Goal: Information Seeking & Learning: Understand process/instructions

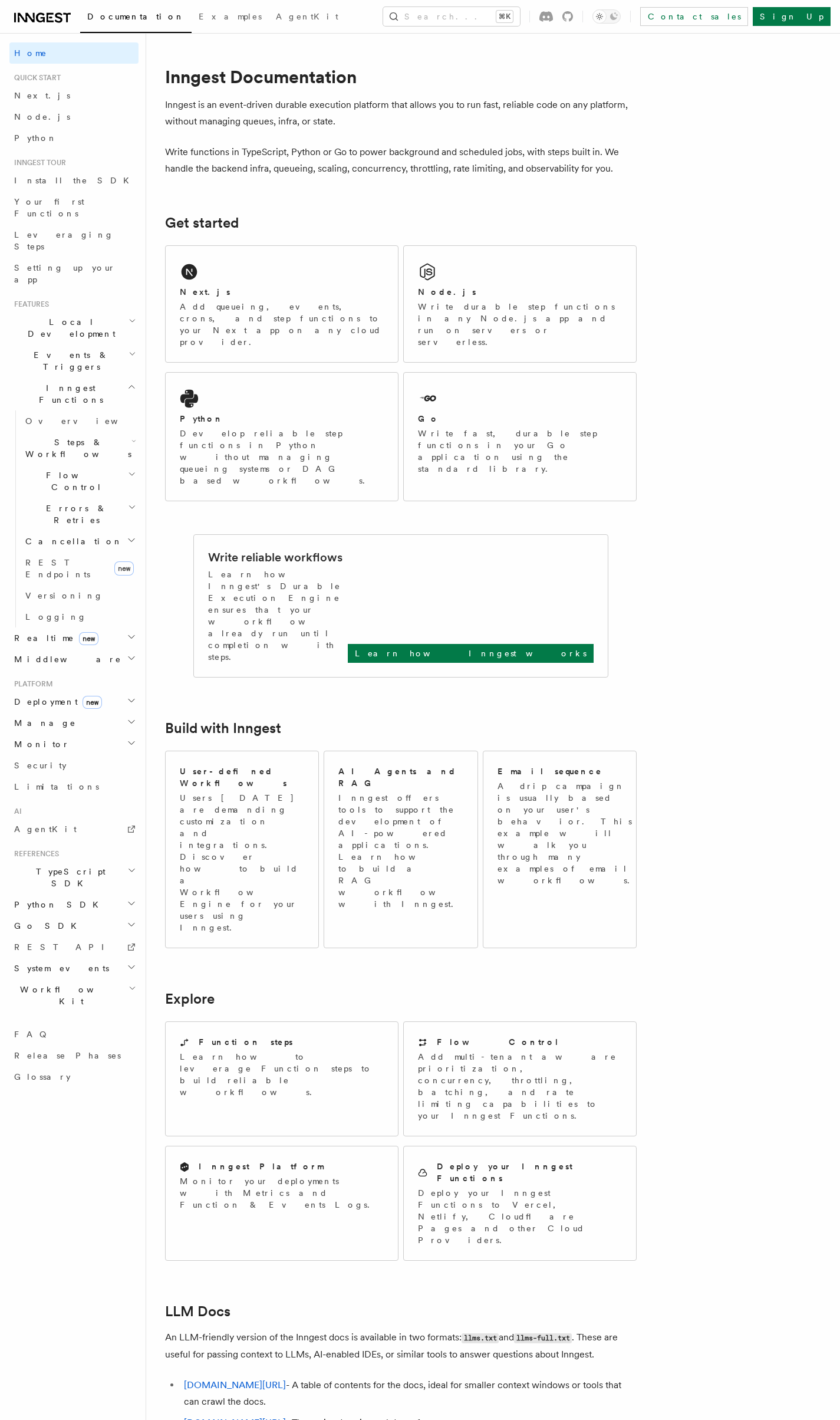
click at [58, 11] on icon at bounding box center [43, 18] width 57 height 14
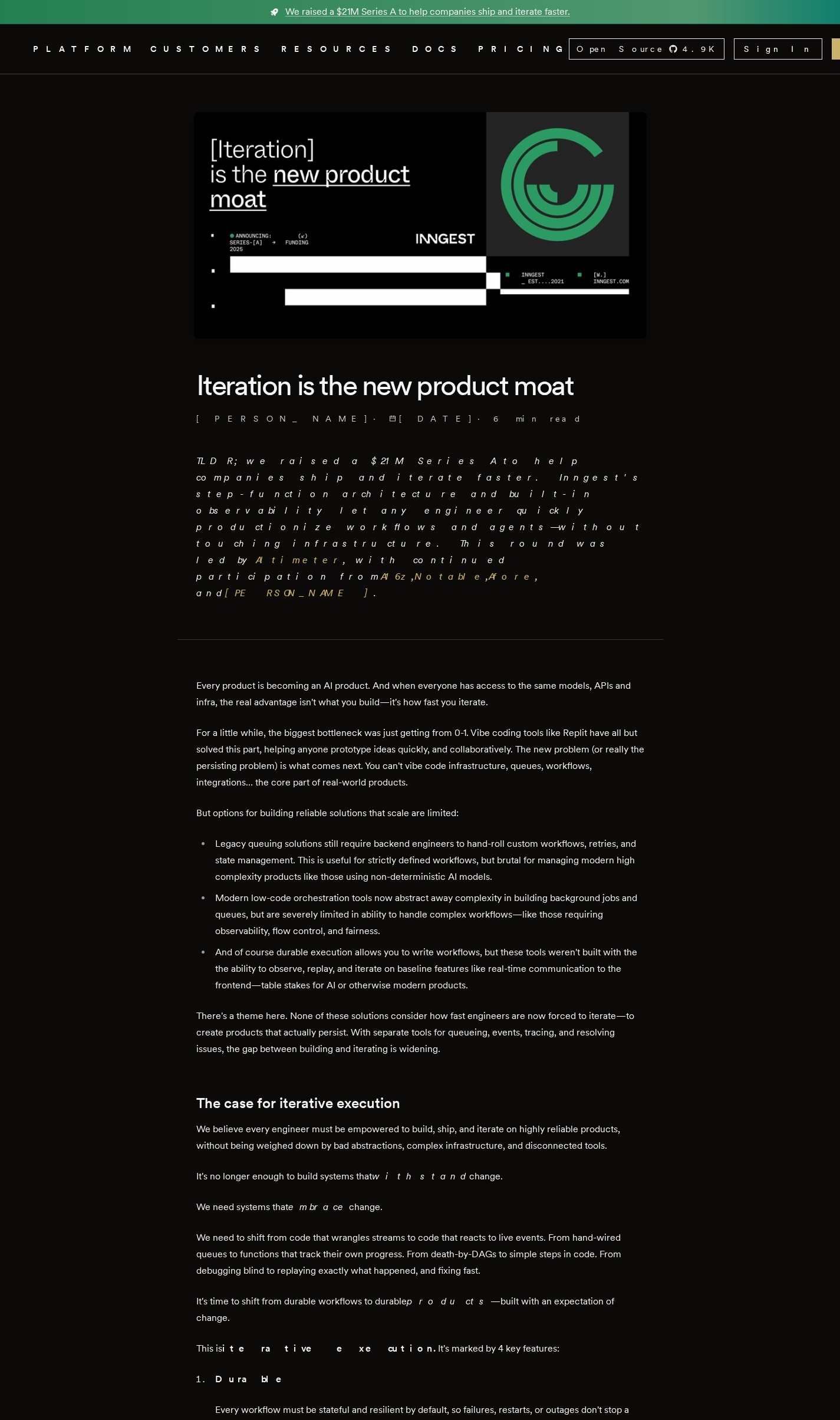
drag, startPoint x: 742, startPoint y: 423, endPoint x: 745, endPoint y: 413, distance: 10.4
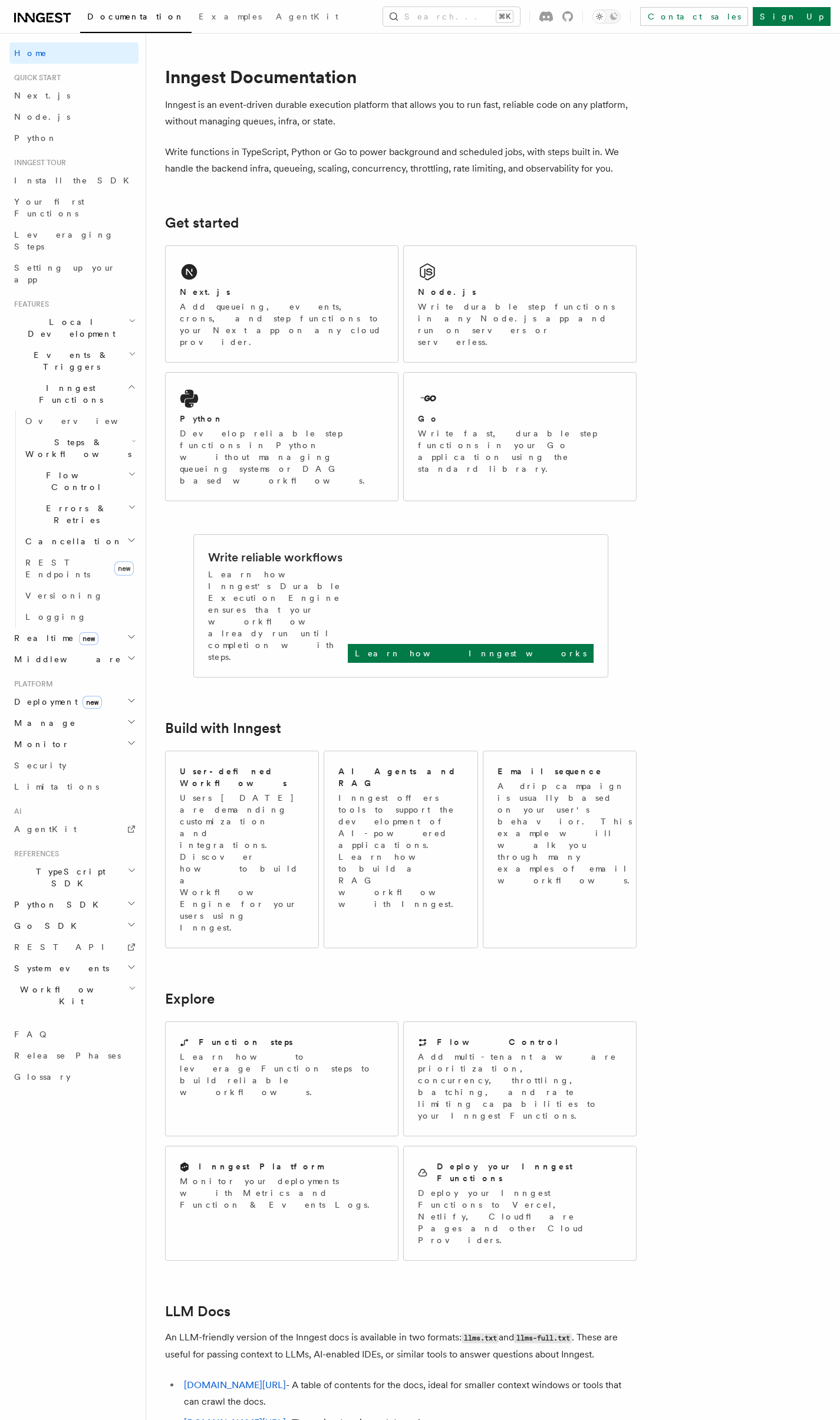
click at [363, 224] on h2 "Get started" at bounding box center [400, 223] width 471 height 17
drag, startPoint x: 363, startPoint y: 224, endPoint x: 349, endPoint y: 197, distance: 30.4
click at [350, 204] on article "Inngest Documentation Inngest is an event-driven durable execution platform tha…" at bounding box center [436, 931] width 543 height 1760
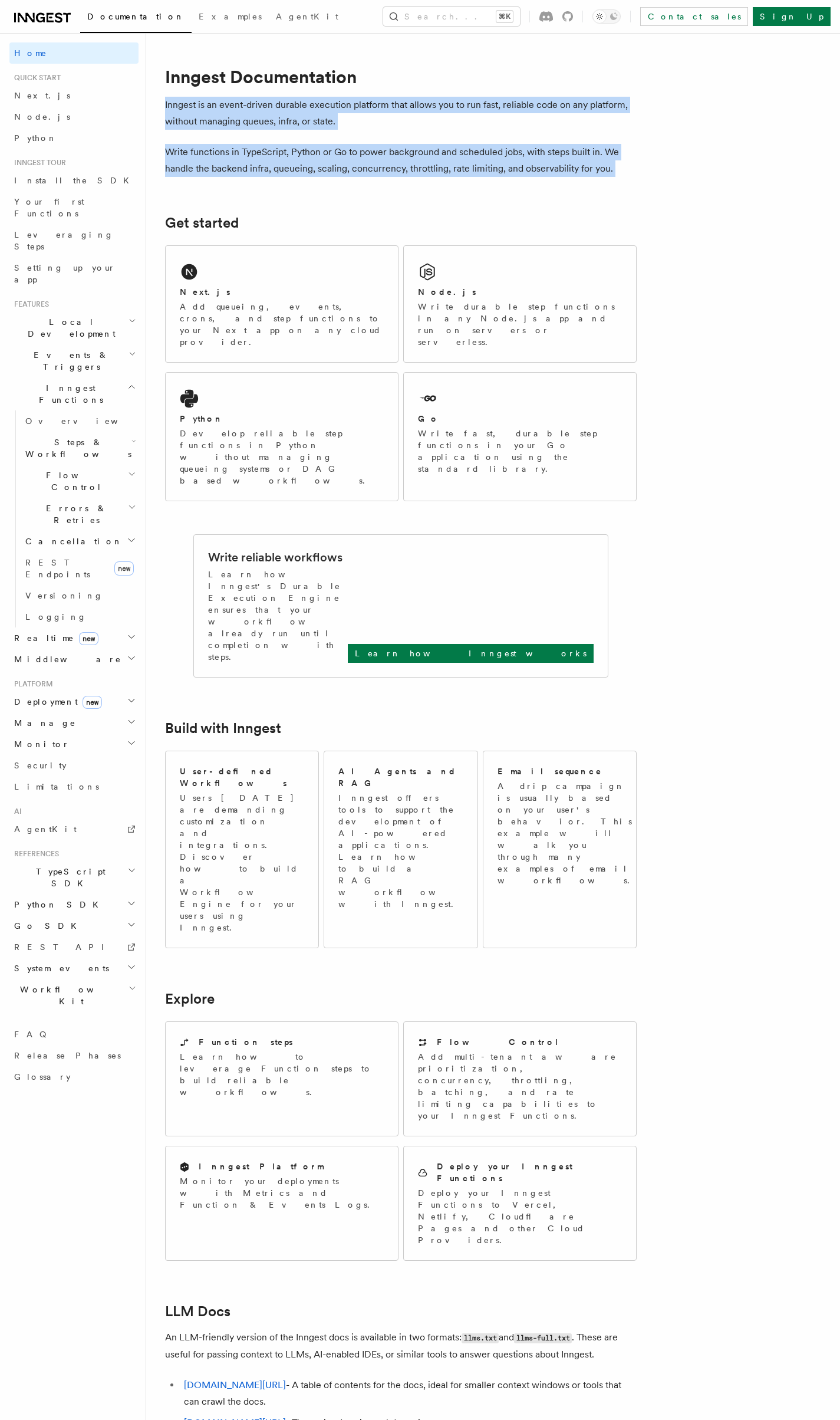
drag, startPoint x: 373, startPoint y: 67, endPoint x: 824, endPoint y: 209, distance: 472.8
click at [824, 209] on div "Search... Documentation Examples AgentKit Home Quick start Next.js Node.js Pyth…" at bounding box center [493, 905] width 694 height 1811
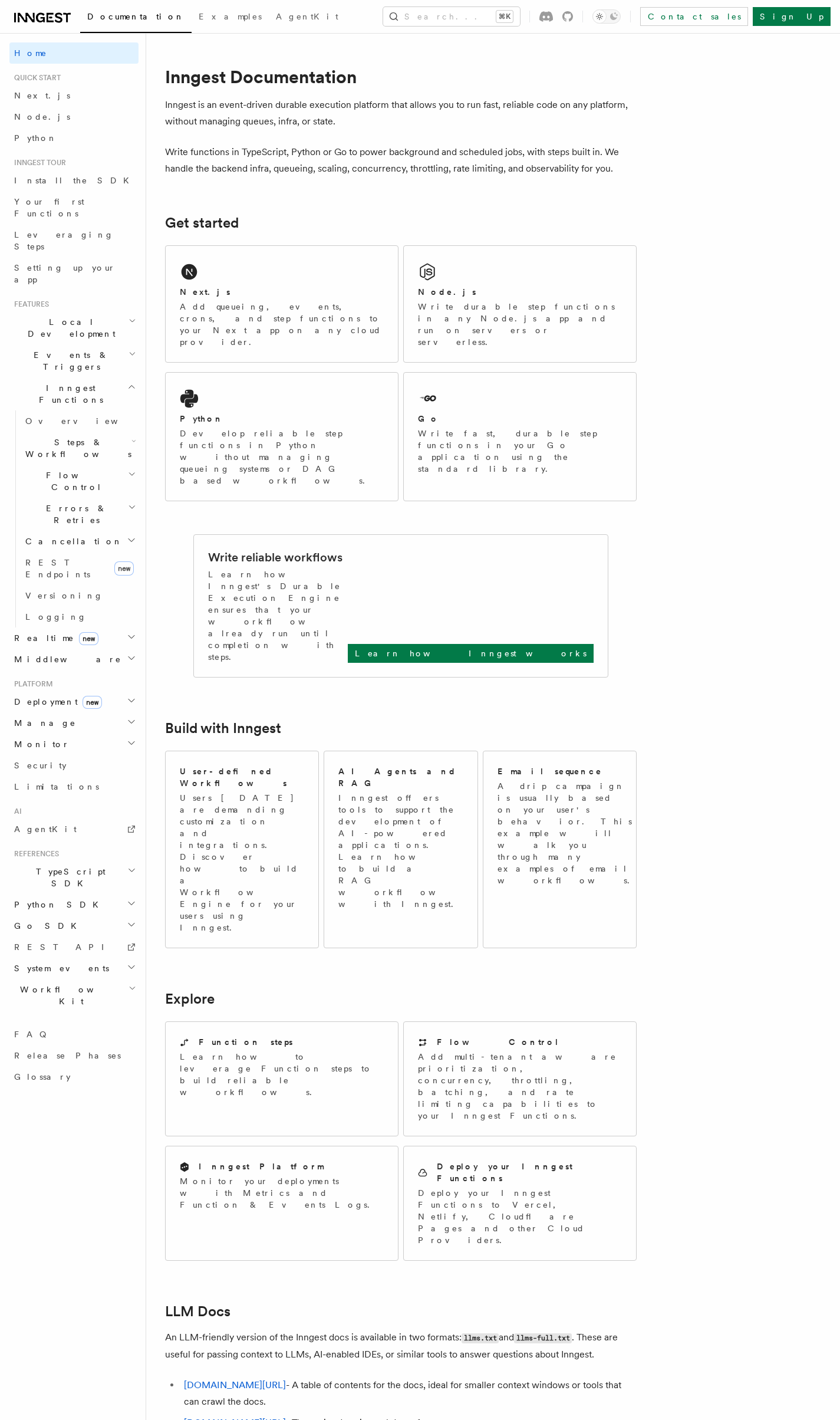
click at [822, 209] on div "Search... Documentation Examples AgentKit Home Quick start Next.js Node.js Pyth…" at bounding box center [493, 905] width 694 height 1811
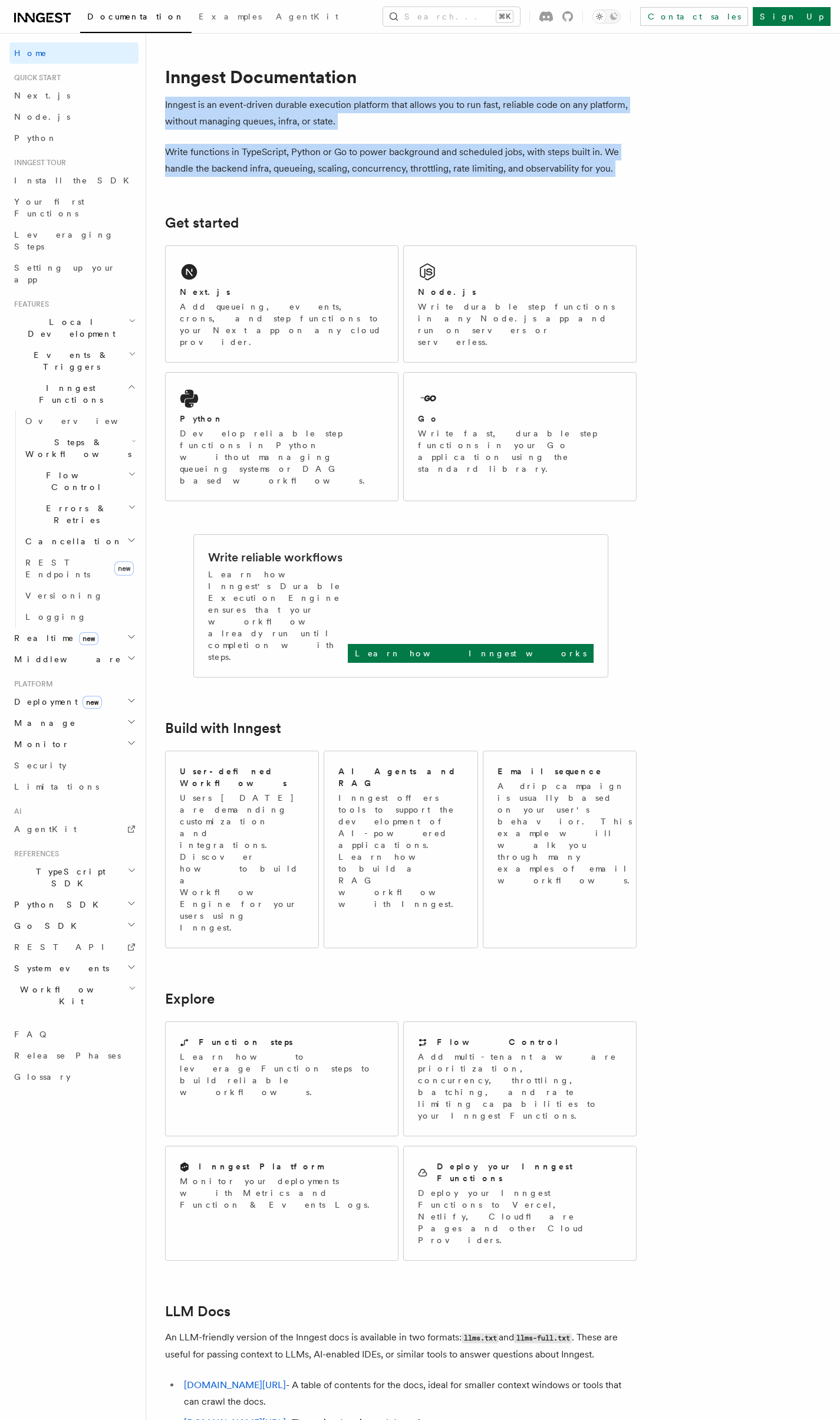
drag, startPoint x: 703, startPoint y: 179, endPoint x: 672, endPoint y: 78, distance: 105.7
click at [672, 78] on article "Inngest Documentation Inngest is an event-driven durable execution platform tha…" at bounding box center [436, 931] width 543 height 1760
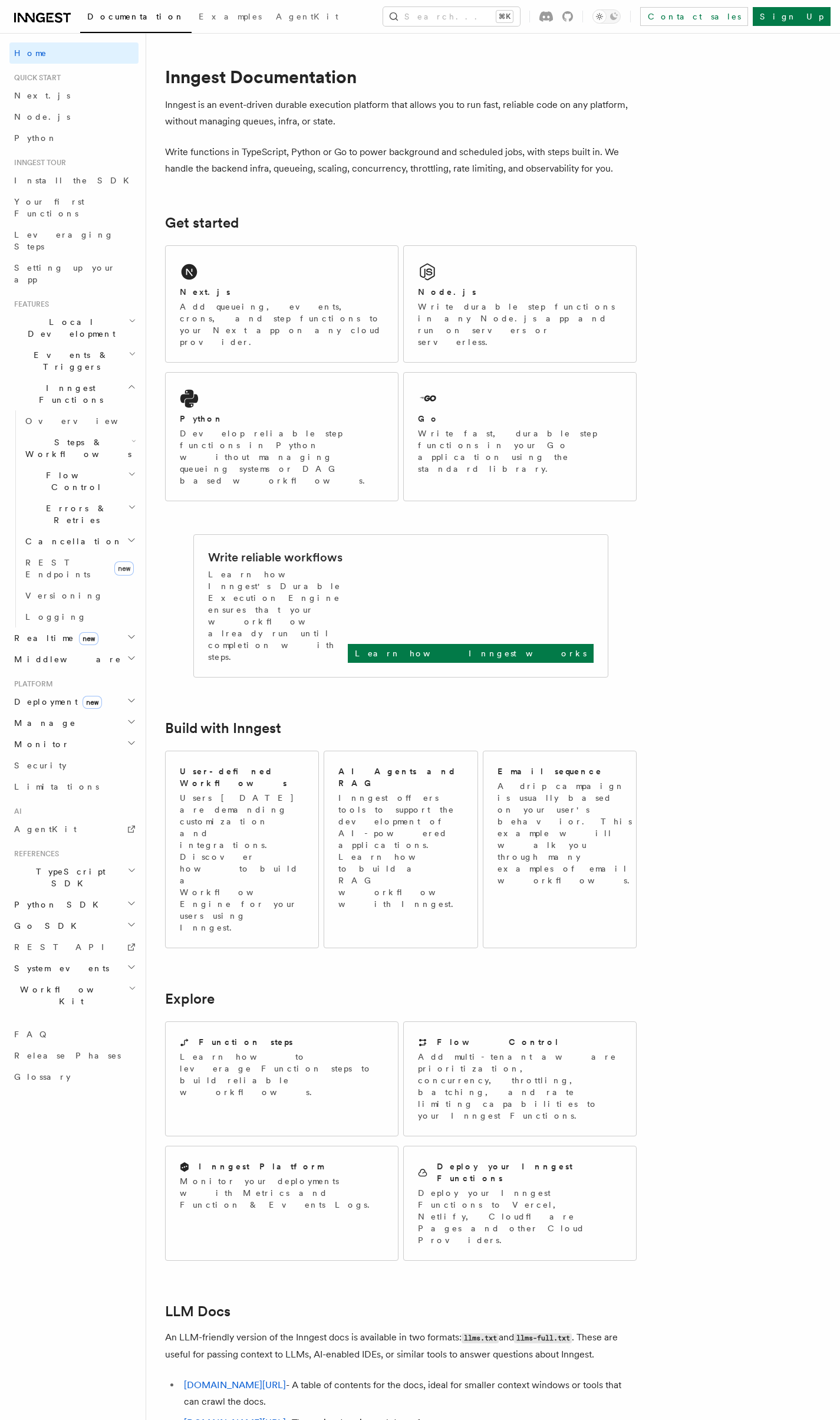
drag, startPoint x: 672, startPoint y: 78, endPoint x: 666, endPoint y: 81, distance: 6.7
click at [671, 79] on article "Inngest Documentation Inngest is an event-driven durable execution platform tha…" at bounding box center [436, 931] width 543 height 1760
click at [136, 316] on icon "button" at bounding box center [132, 320] width 8 height 9
click at [133, 316] on icon "button" at bounding box center [132, 320] width 8 height 9
click at [137, 345] on h2 "Events & Triggers" at bounding box center [73, 361] width 129 height 33
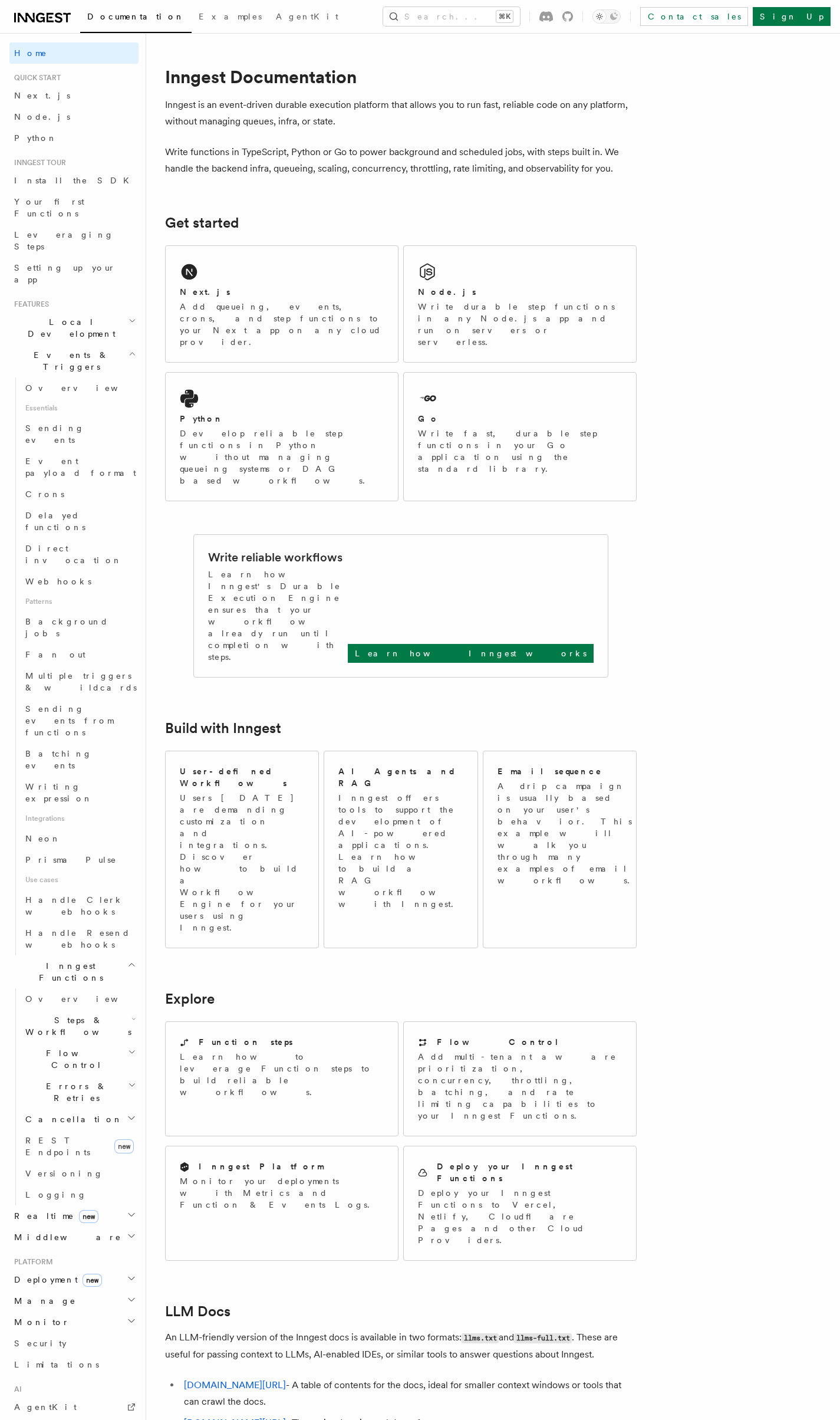
click at [129, 349] on icon "button" at bounding box center [132, 353] width 8 height 9
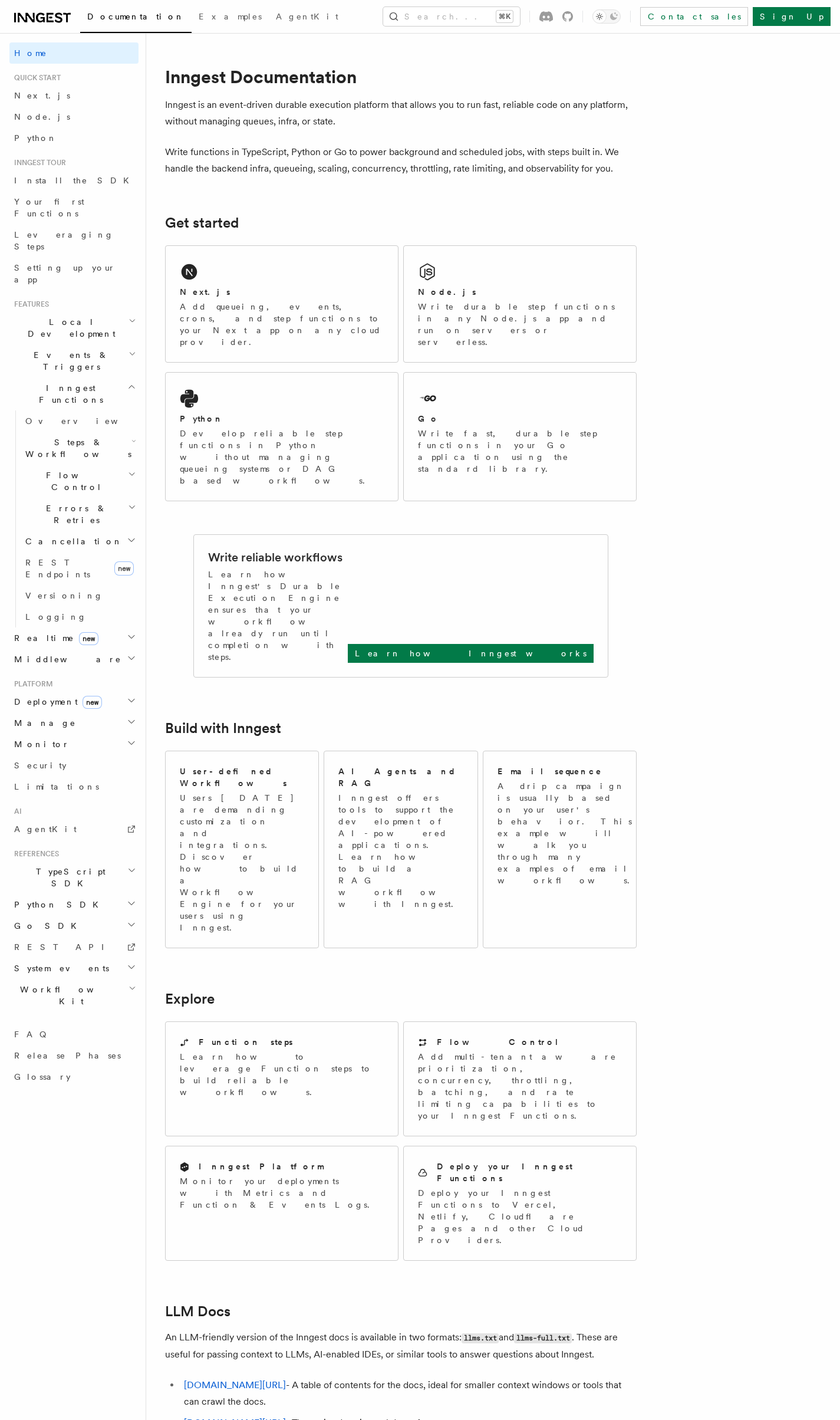
click at [366, 225] on h2 "Get started" at bounding box center [400, 223] width 471 height 17
click at [350, 179] on article "Inngest Documentation Inngest is an event-driven durable execution platform tha…" at bounding box center [436, 931] width 543 height 1760
drag, startPoint x: 344, startPoint y: 175, endPoint x: 360, endPoint y: 173, distance: 16.1
click at [355, 171] on article "Inngest Documentation Inngest is an event-driven durable execution platform tha…" at bounding box center [436, 931] width 543 height 1760
click at [230, 159] on p "Write functions in TypeScript, Python or Go to power background and scheduled j…" at bounding box center [400, 160] width 471 height 33
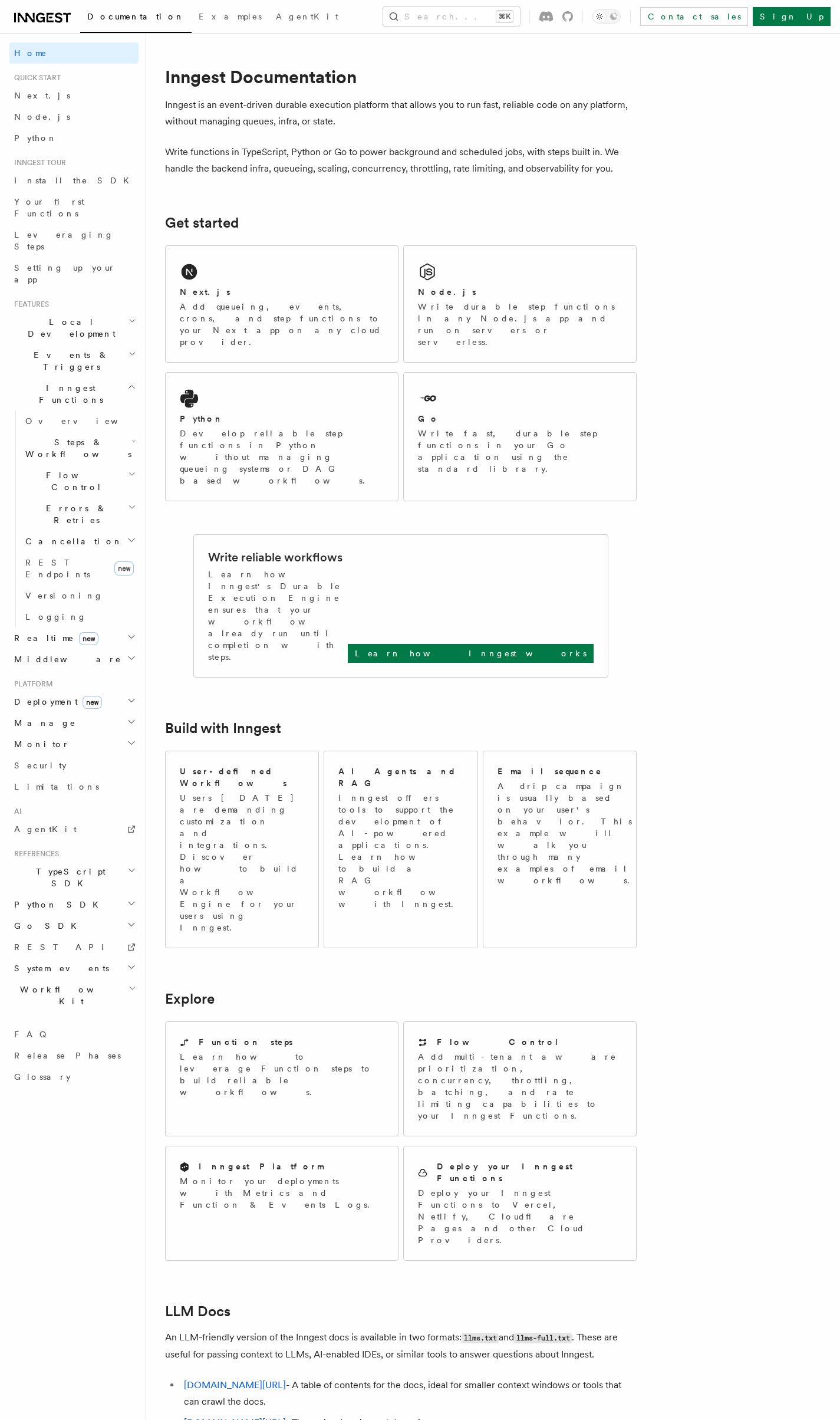
click at [120, 377] on h2 "Inngest Functions" at bounding box center [73, 394] width 129 height 33
click at [122, 410] on h2 "Realtime new" at bounding box center [73, 420] width 129 height 21
drag, startPoint x: 158, startPoint y: 350, endPoint x: 150, endPoint y: 355, distance: 9.4
click at [157, 350] on div "Inngest Documentation Inngest is an event-driven durable execution platform tha…" at bounding box center [455, 905] width 618 height 1811
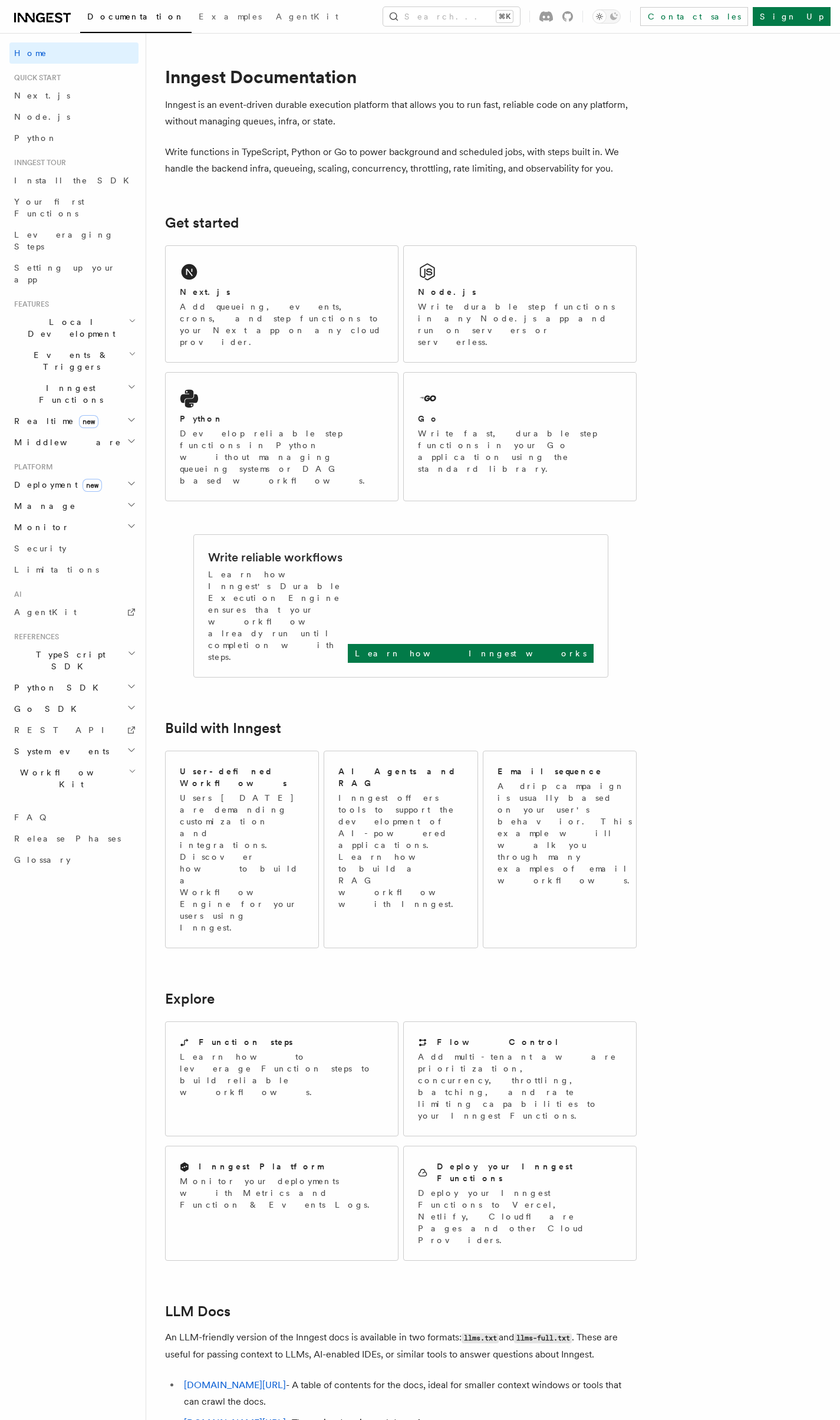
click at [122, 474] on h2 "Deployment new" at bounding box center [73, 484] width 129 height 21
click at [158, 416] on div "Inngest Documentation Inngest is an event-driven durable execution platform tha…" at bounding box center [455, 905] width 618 height 1811
click at [51, 694] on span "Self hosting" at bounding box center [68, 698] width 87 height 9
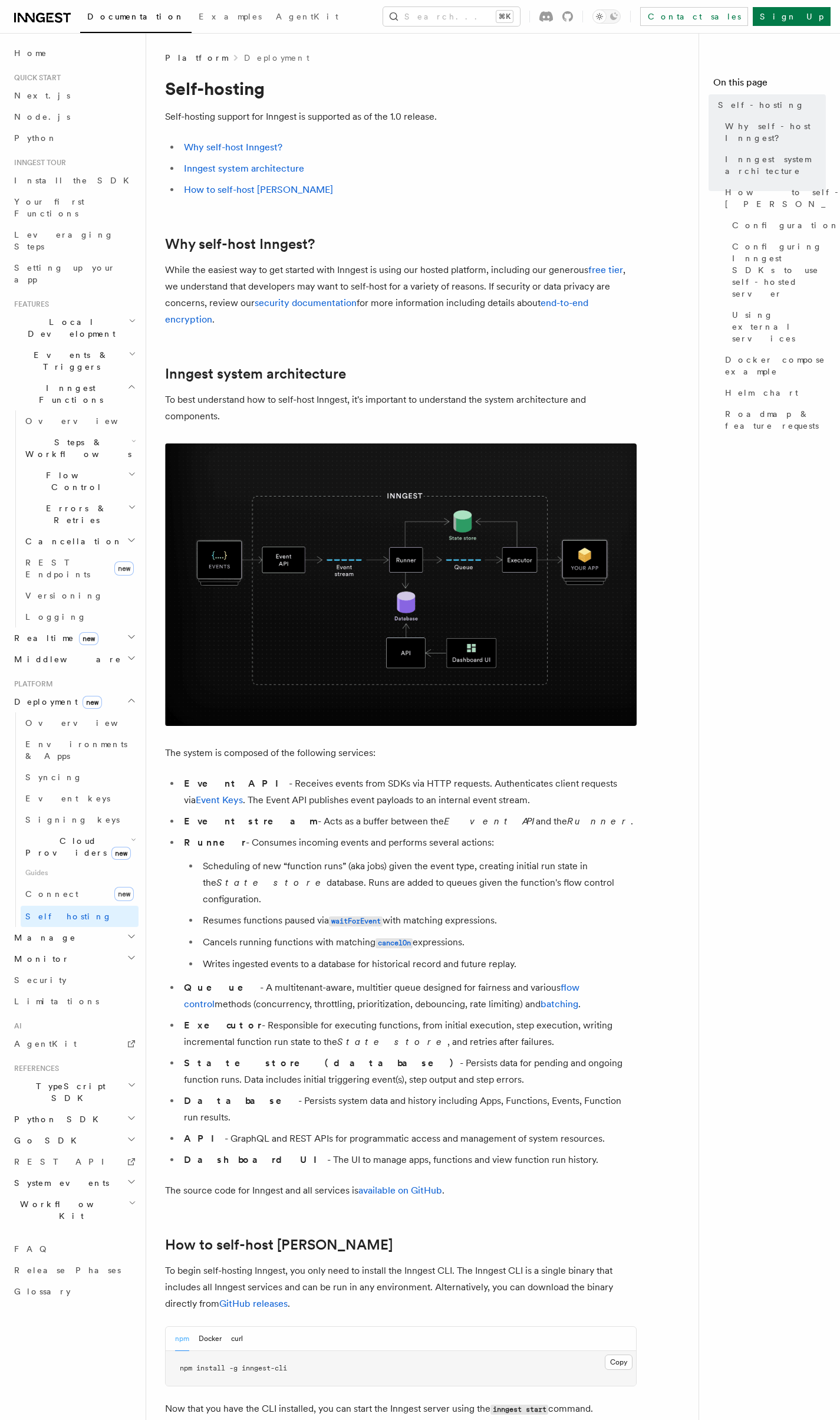
click at [459, 295] on p "While the easiest way to get started with Inngest is using our hosted platform,…" at bounding box center [400, 295] width 471 height 66
click at [359, 481] on img at bounding box center [400, 584] width 471 height 283
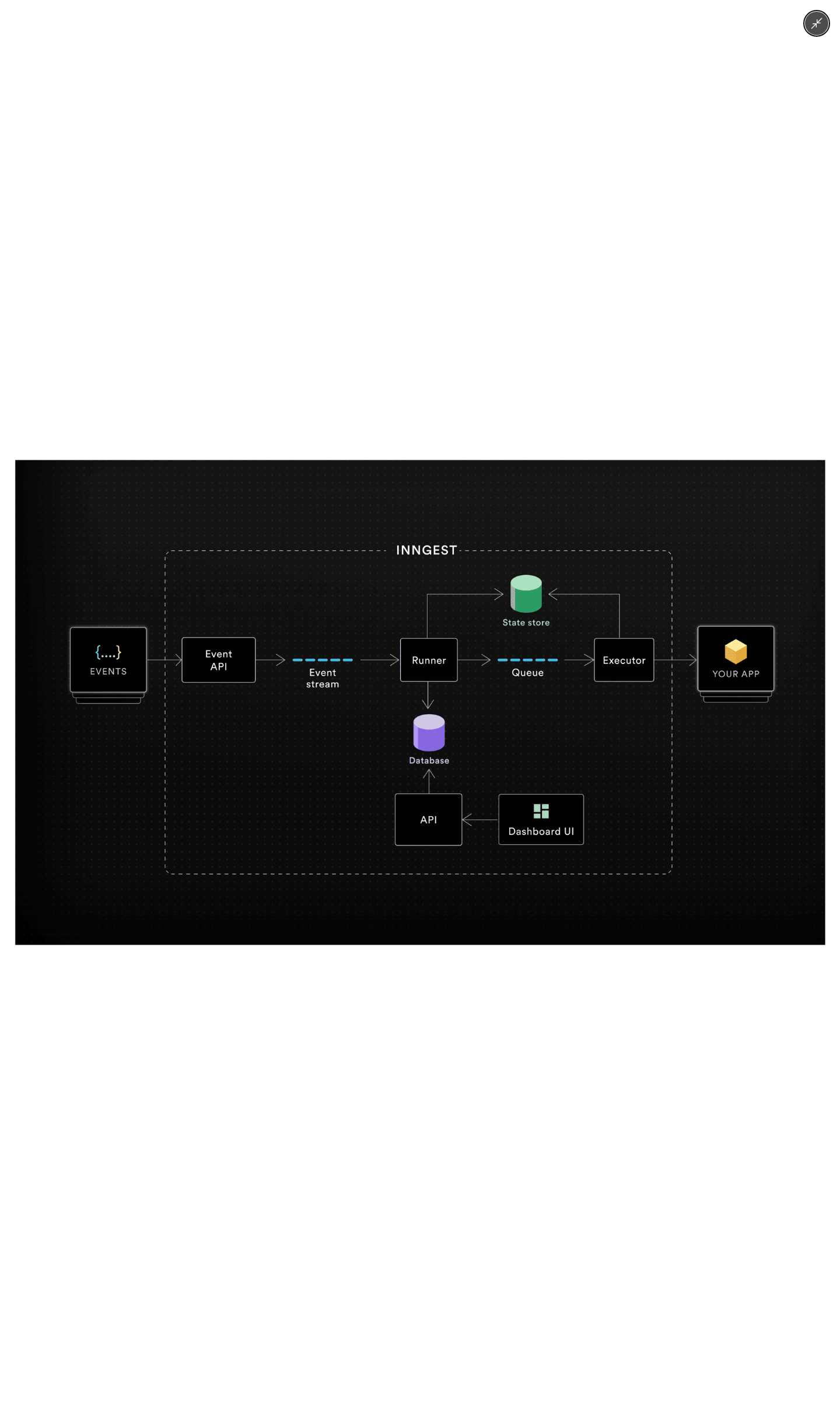
click at [370, 431] on div at bounding box center [420, 702] width 840 height 1405
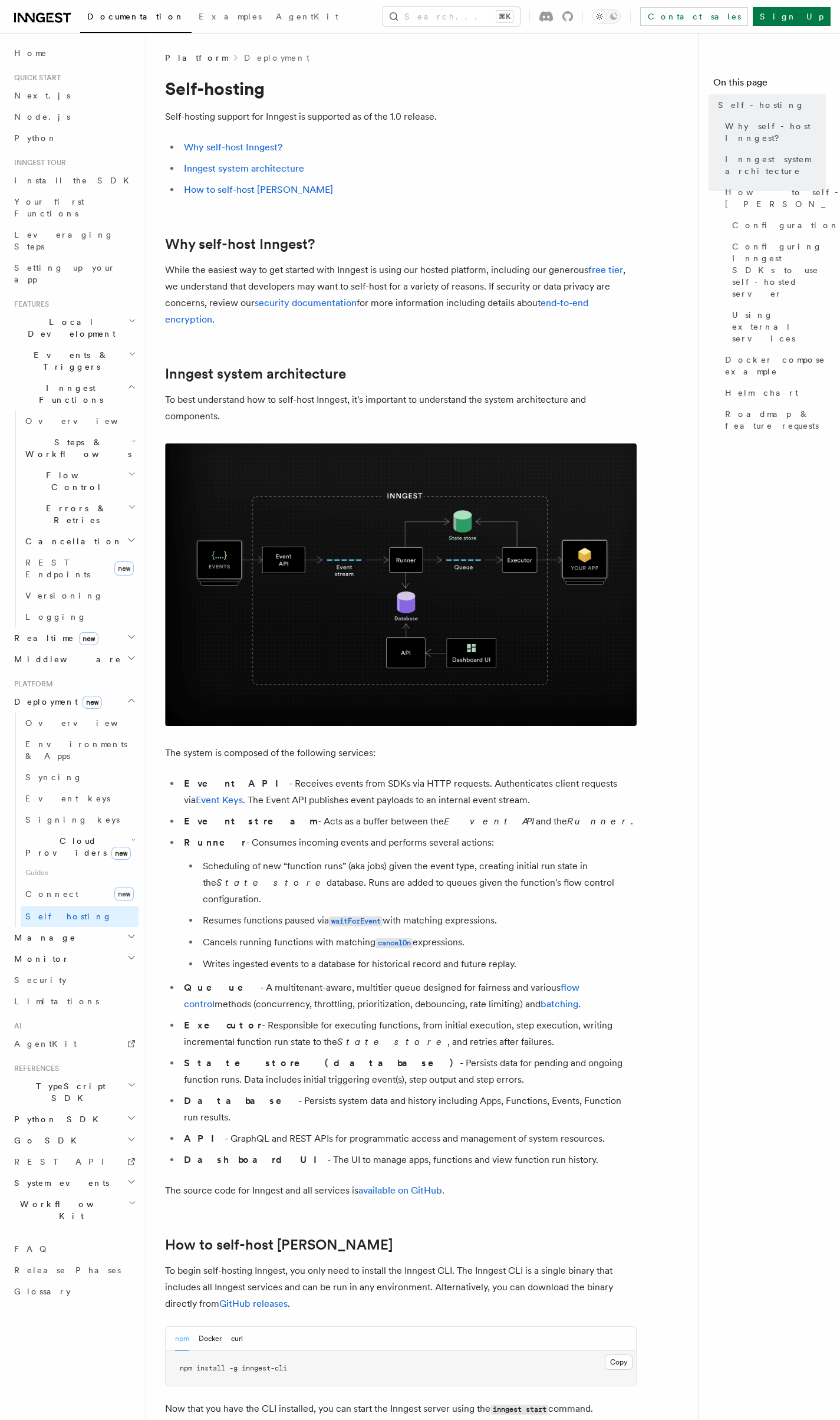
click at [357, 787] on li "Event API - Receives events from SDKs via HTTP requests. Authenticates client r…" at bounding box center [408, 792] width 456 height 33
click at [524, 557] on img at bounding box center [400, 584] width 471 height 283
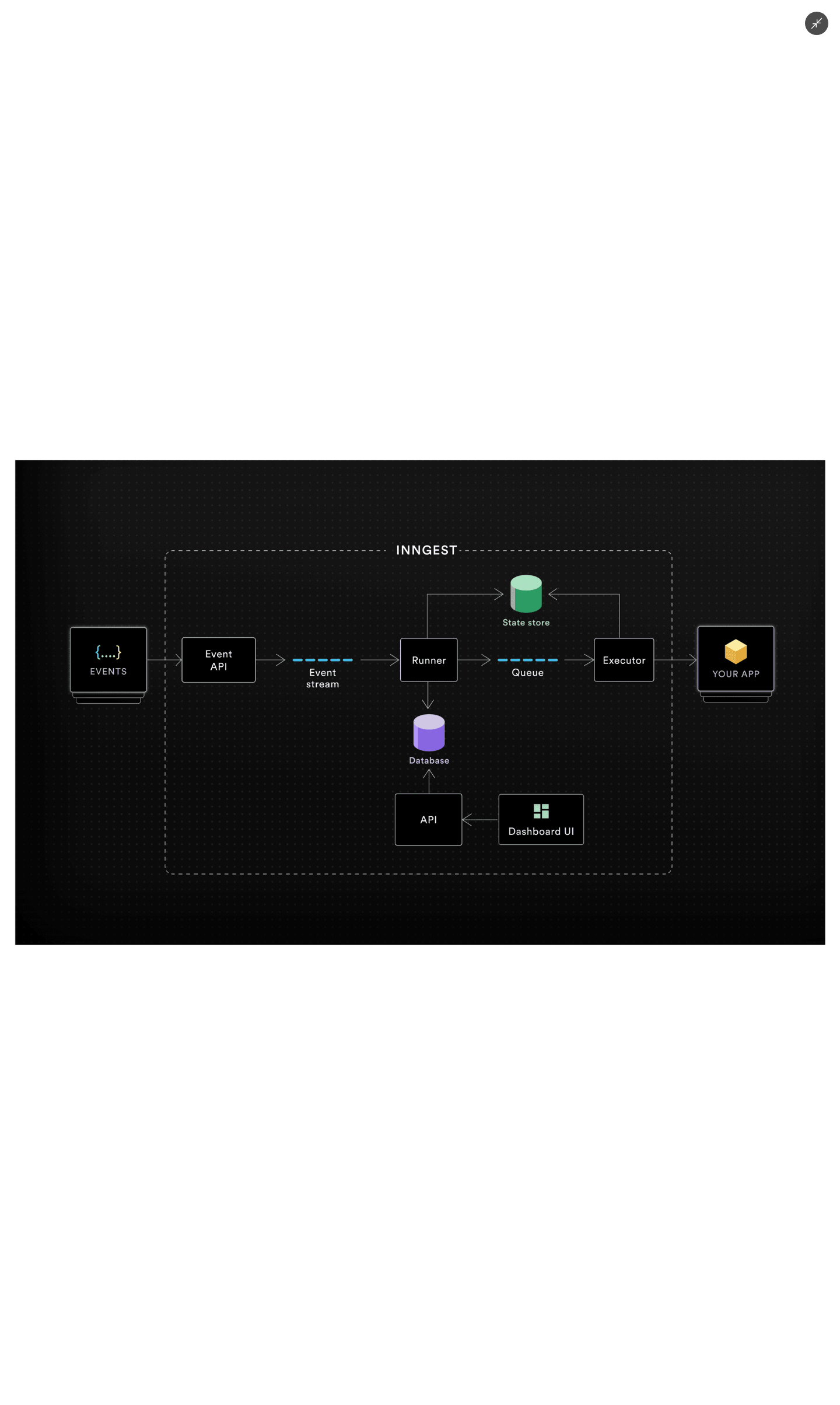
click at [518, 551] on img at bounding box center [420, 702] width 810 height 485
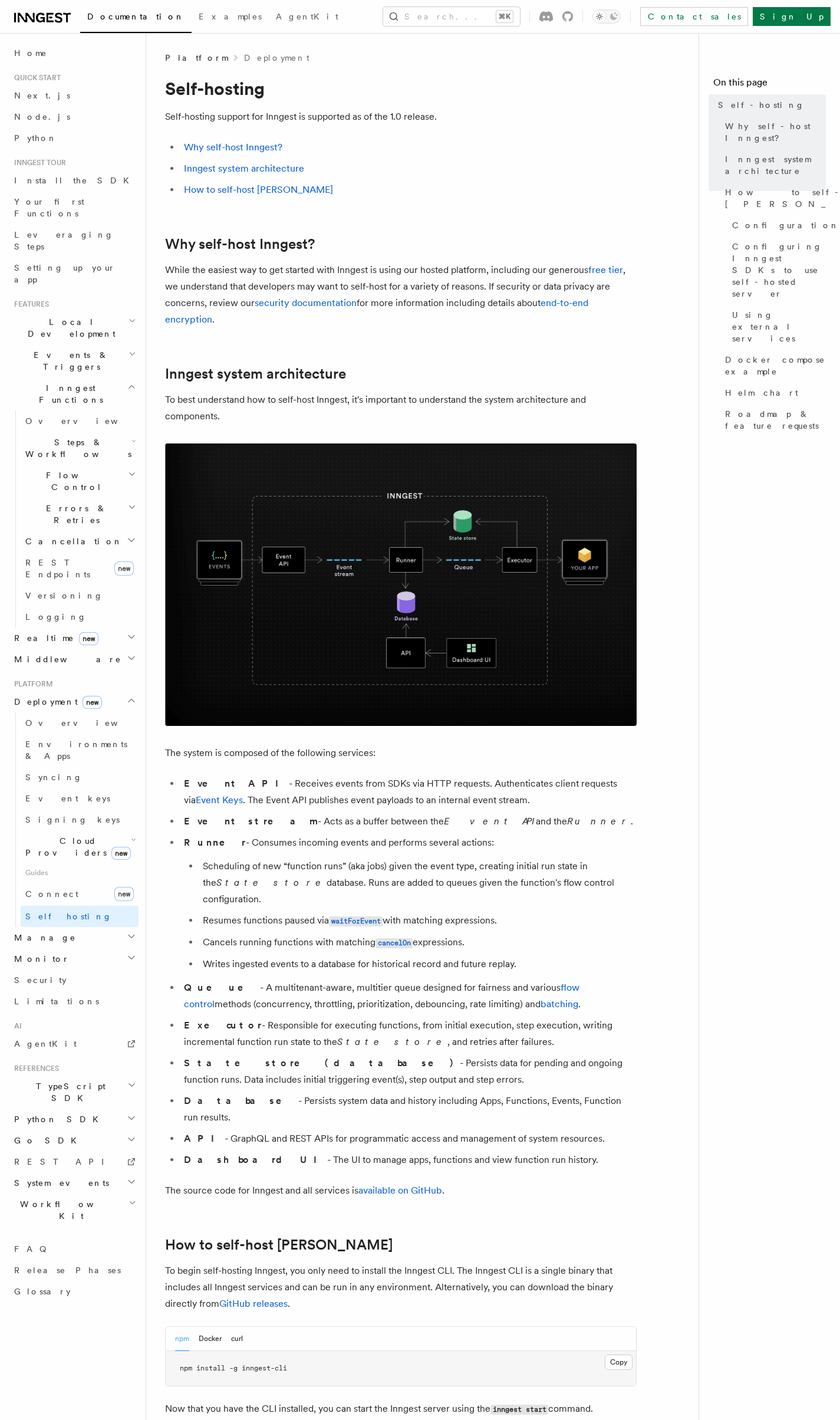
click at [256, 147] on link "Why self-host Inngest?" at bounding box center [233, 147] width 98 height 11
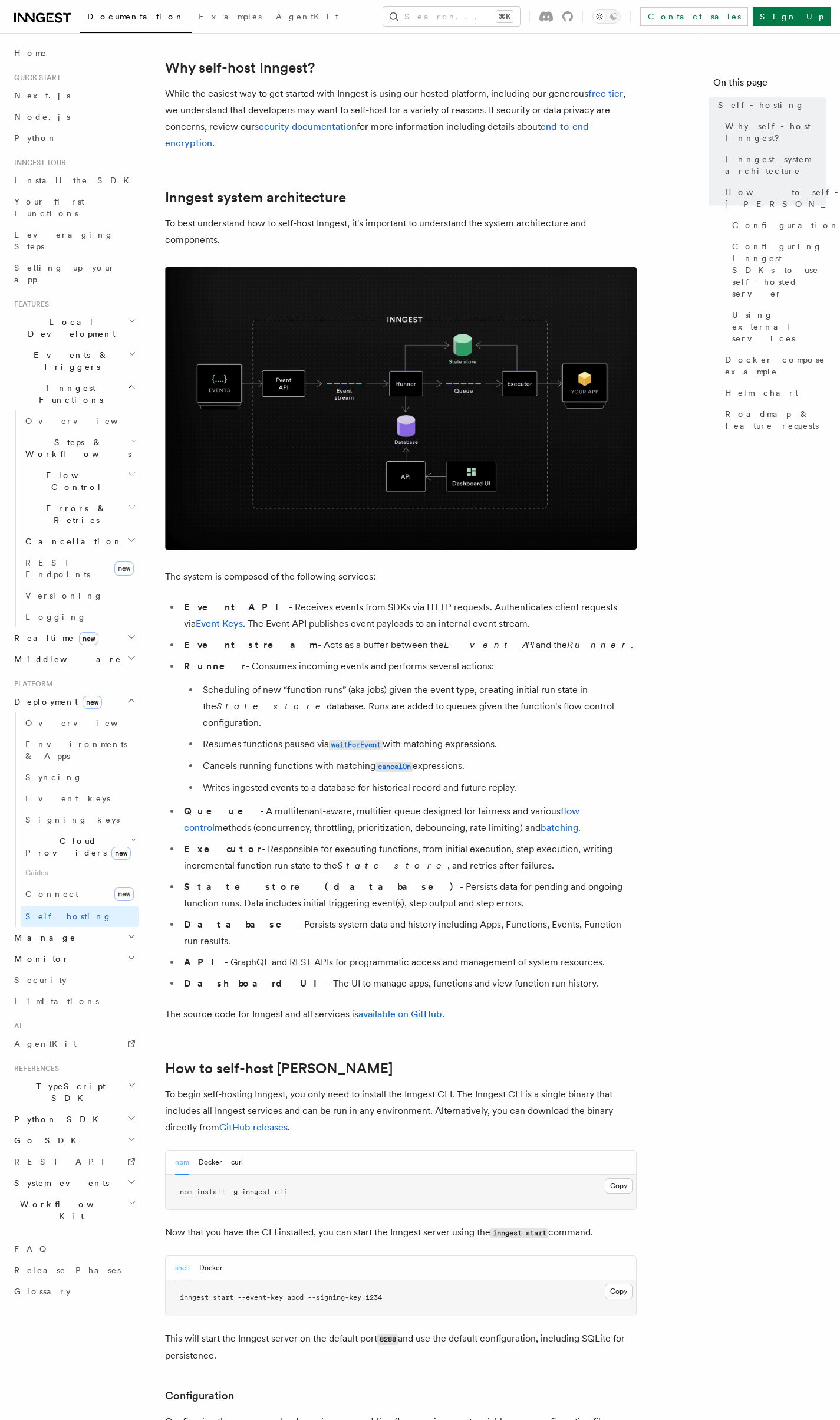
scroll to position [179, 0]
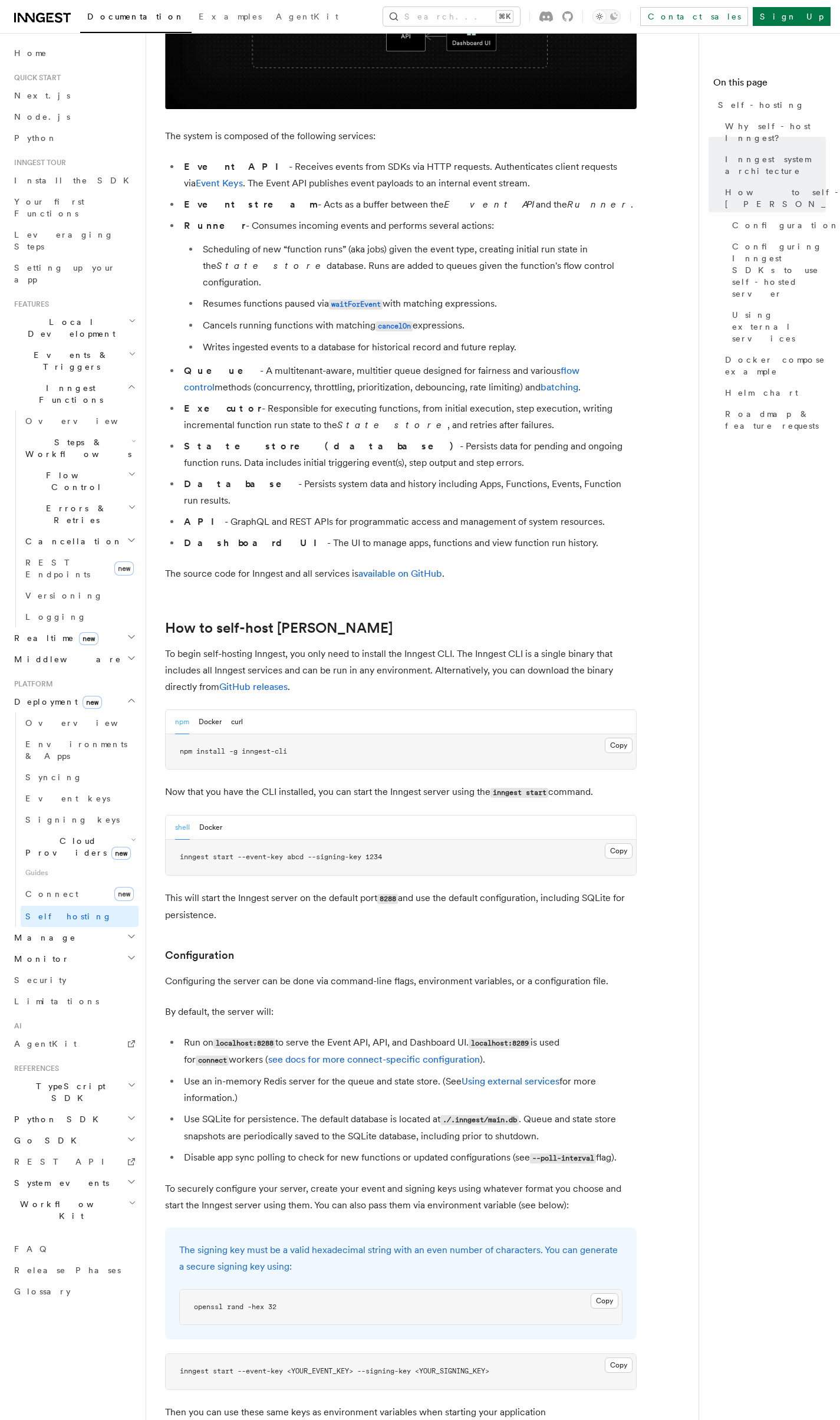
scroll to position [636, 0]
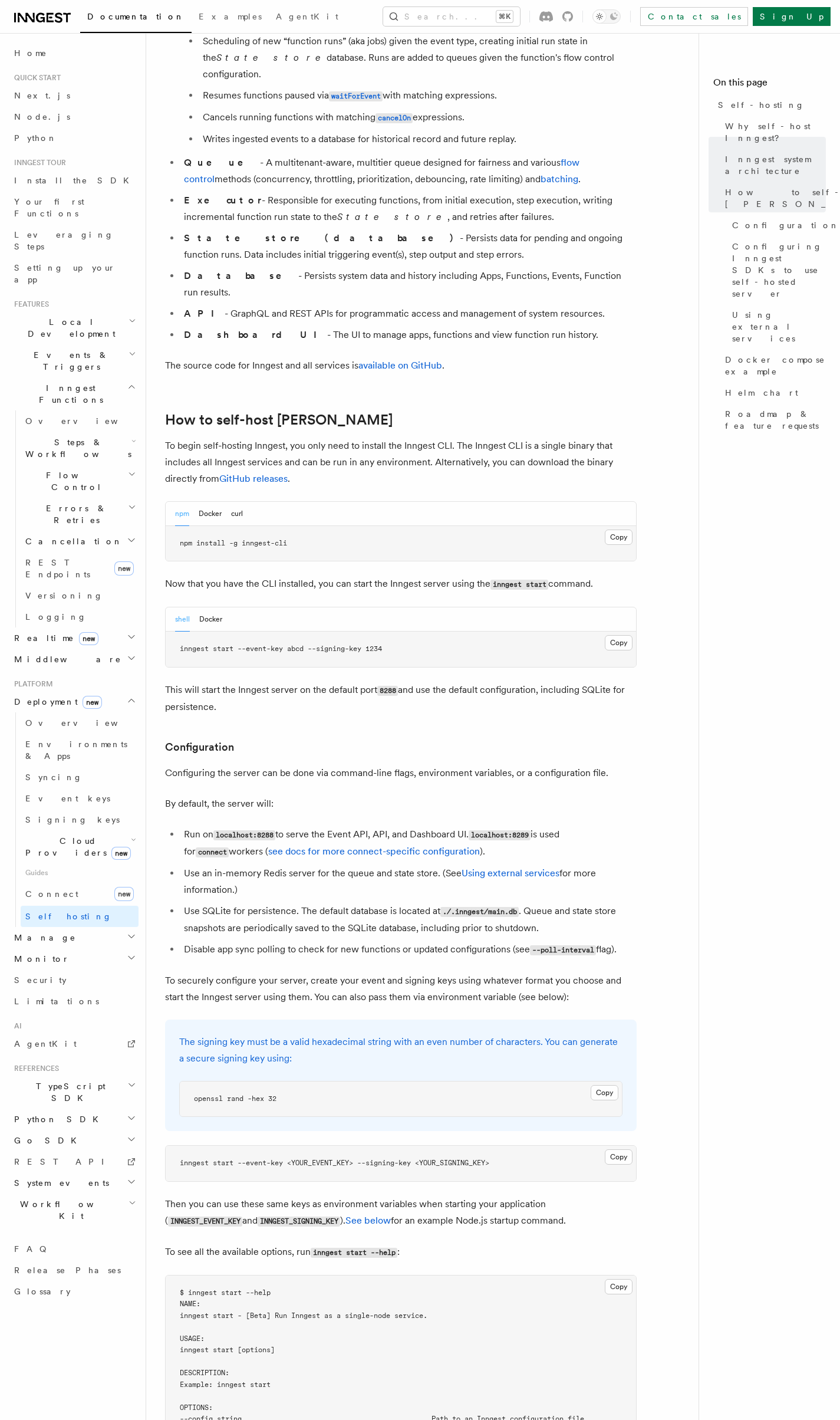
scroll to position [828, 0]
click at [196, 604] on div "shell Docker" at bounding box center [199, 616] width 48 height 24
click at [202, 604] on button "Docker" at bounding box center [211, 616] width 23 height 24
click at [182, 604] on button "shell" at bounding box center [183, 616] width 15 height 24
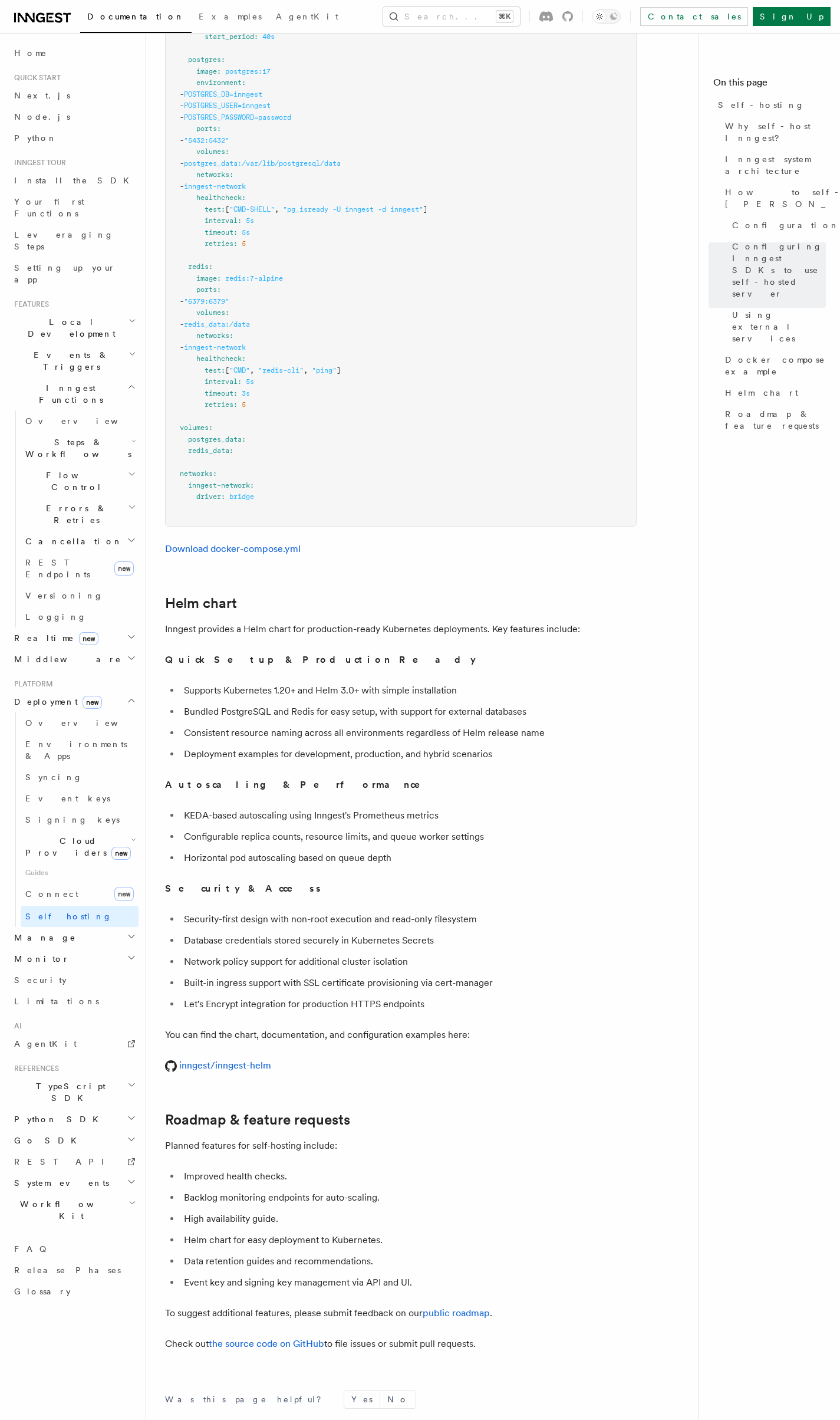
scroll to position [3648, 0]
